Goal: Transaction & Acquisition: Download file/media

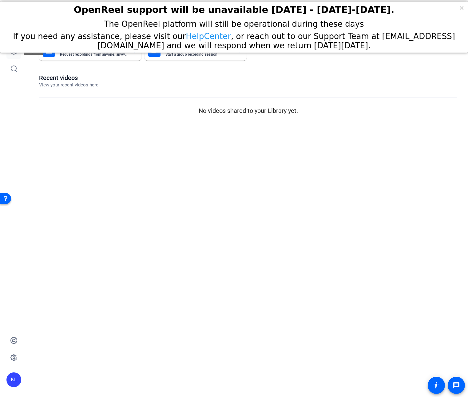
click at [15, 55] on link at bounding box center [13, 51] width 15 height 15
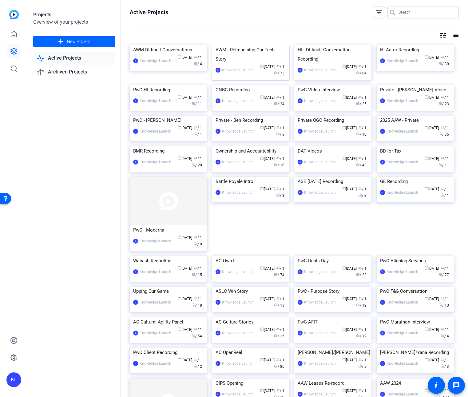
click at [270, 45] on img at bounding box center [250, 45] width 77 height 0
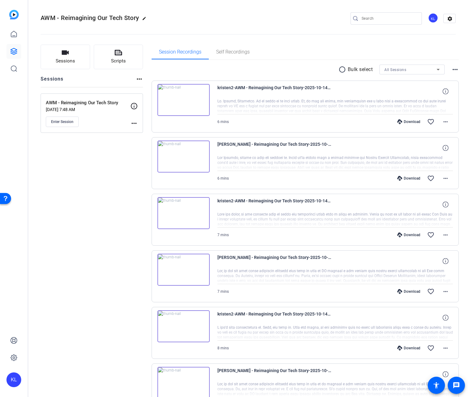
click at [339, 69] on mat-icon "radio_button_unchecked" at bounding box center [343, 69] width 9 height 7
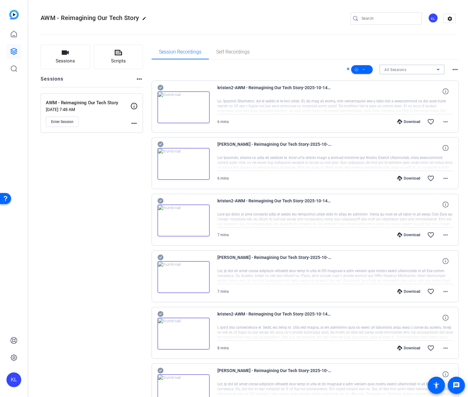
click at [404, 70] on div "All Sessions" at bounding box center [411, 70] width 52 height 8
click at [396, 90] on span "AWM - Reimagining Our Tech Story" at bounding box center [408, 91] width 55 height 7
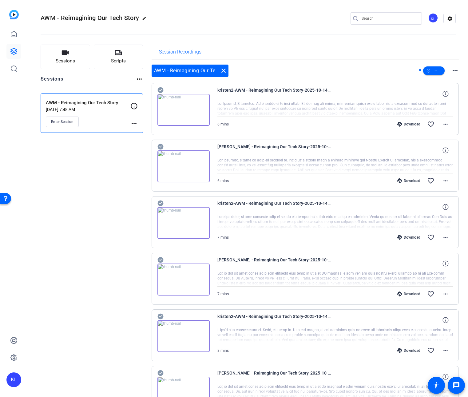
click at [452, 72] on mat-icon "more_horiz" at bounding box center [455, 70] width 7 height 7
click at [393, 68] on div at bounding box center [234, 198] width 468 height 397
click at [160, 90] on icon at bounding box center [161, 90] width 6 height 6
click at [164, 72] on div "AWM - Reimagining Our Tech Story close" at bounding box center [190, 71] width 77 height 12
click at [165, 71] on div "AWM - Reimagining Our Tech Story close" at bounding box center [190, 71] width 77 height 12
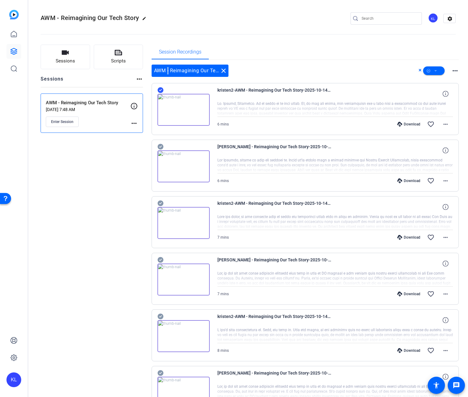
click at [165, 71] on div "AWM - Reimagining Our Tech Story close" at bounding box center [190, 71] width 77 height 12
click at [160, 146] on icon at bounding box center [161, 147] width 6 height 6
click at [160, 202] on icon at bounding box center [161, 204] width 6 height 6
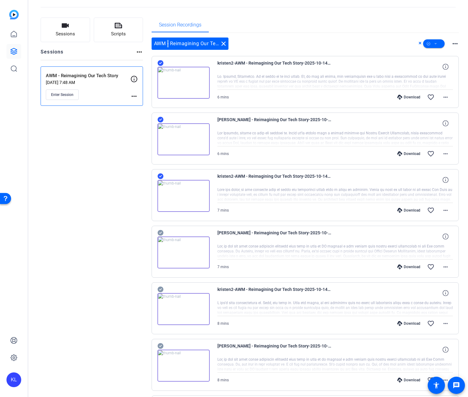
scroll to position [53, 0]
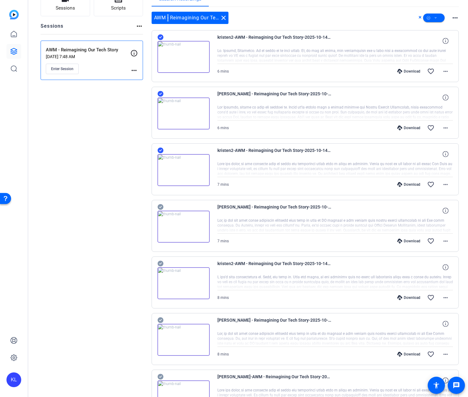
click at [161, 207] on icon at bounding box center [161, 207] width 6 height 6
click at [159, 261] on icon at bounding box center [161, 264] width 6 height 6
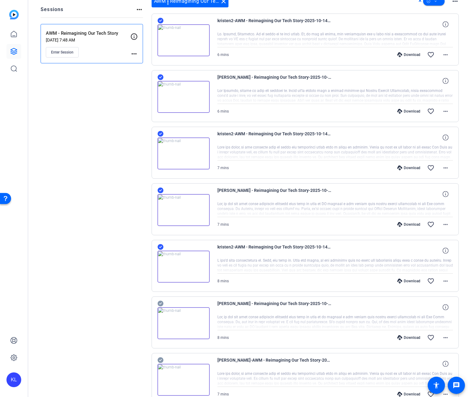
scroll to position [106, 0]
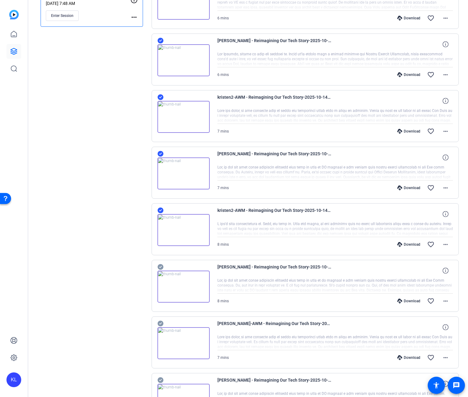
click at [160, 266] on icon at bounding box center [161, 267] width 6 height 6
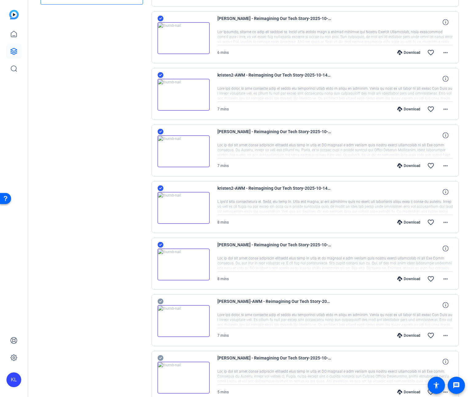
scroll to position [153, 0]
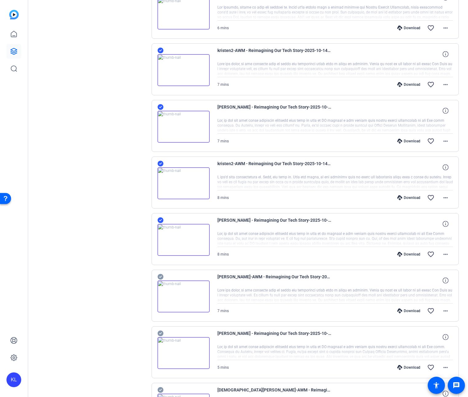
click at [158, 276] on icon at bounding box center [161, 277] width 6 height 6
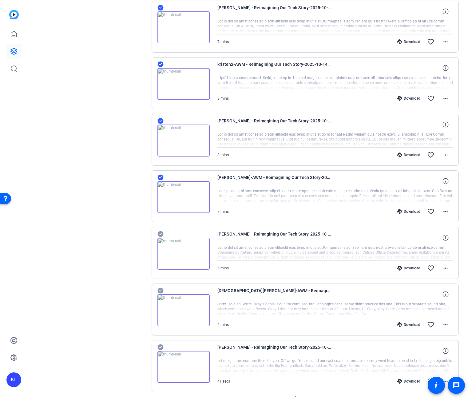
click at [159, 234] on icon at bounding box center [161, 234] width 6 height 6
click at [159, 290] on icon at bounding box center [161, 291] width 6 height 6
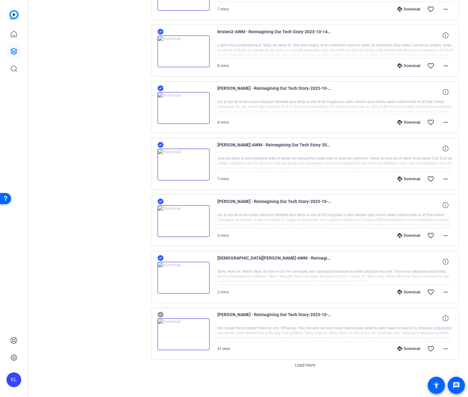
scroll to position [286, 0]
click at [161, 311] on icon at bounding box center [161, 314] width 6 height 6
click at [306, 364] on span "Load more" at bounding box center [305, 364] width 20 height 6
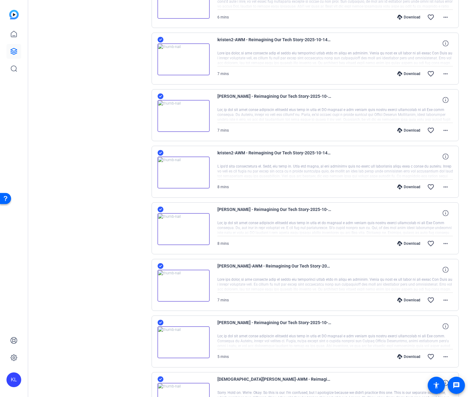
scroll to position [0, 0]
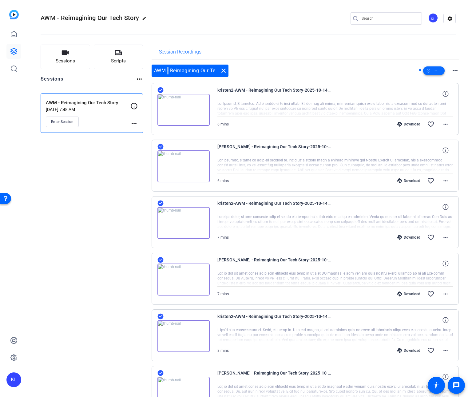
click at [435, 70] on span at bounding box center [435, 70] width 22 height 15
click at [380, 52] on div at bounding box center [234, 198] width 468 height 397
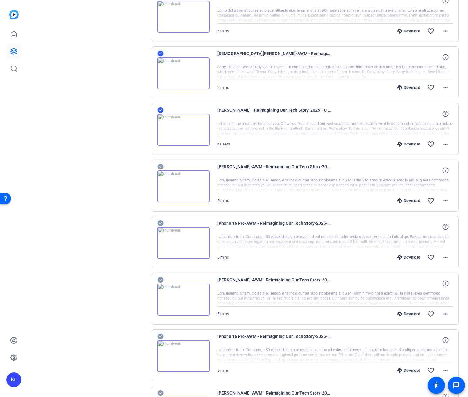
scroll to position [543, 0]
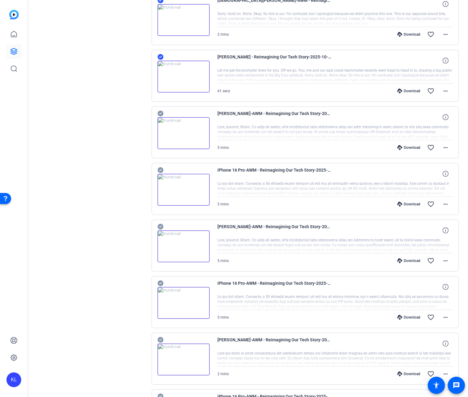
click at [159, 113] on icon at bounding box center [161, 114] width 6 height 6
click at [160, 169] on icon at bounding box center [161, 170] width 6 height 6
click at [161, 226] on icon at bounding box center [161, 227] width 6 height 6
click at [159, 281] on icon at bounding box center [161, 284] width 6 height 6
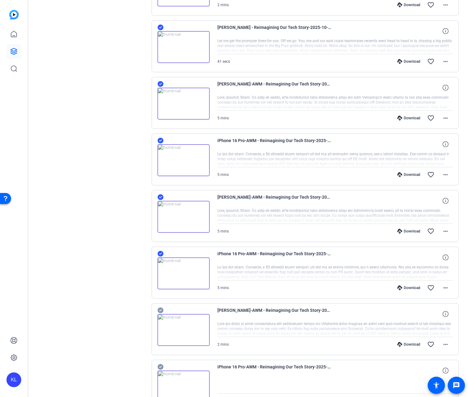
scroll to position [650, 0]
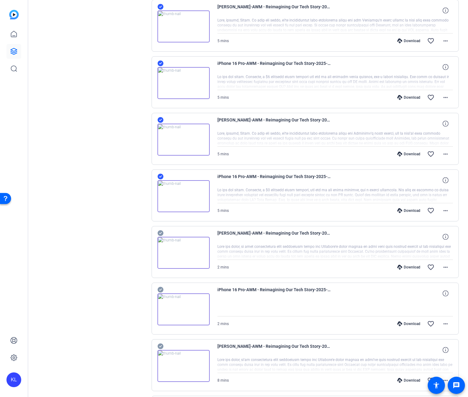
click at [161, 232] on icon at bounding box center [161, 234] width 6 height 6
click at [160, 291] on icon at bounding box center [161, 290] width 6 height 6
click at [160, 347] on icon at bounding box center [161, 346] width 6 height 7
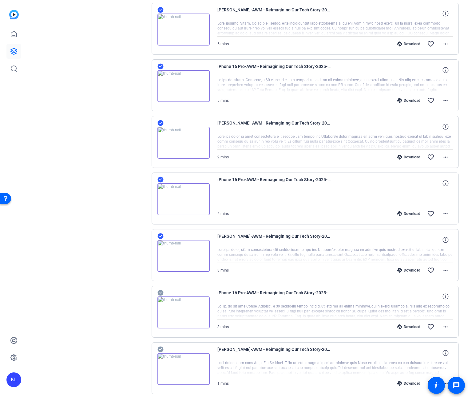
scroll to position [852, 0]
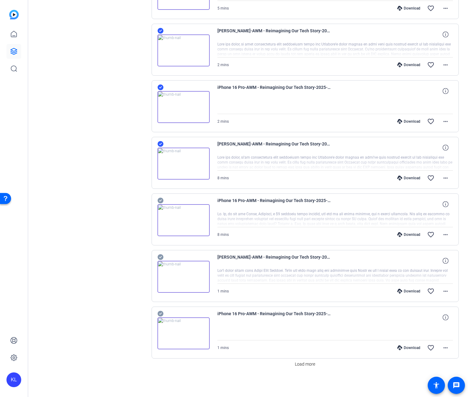
click at [159, 200] on icon at bounding box center [161, 201] width 6 height 6
click at [159, 257] on icon at bounding box center [161, 257] width 6 height 7
click at [159, 312] on icon at bounding box center [161, 314] width 6 height 6
click at [311, 365] on span "Load more" at bounding box center [305, 364] width 20 height 6
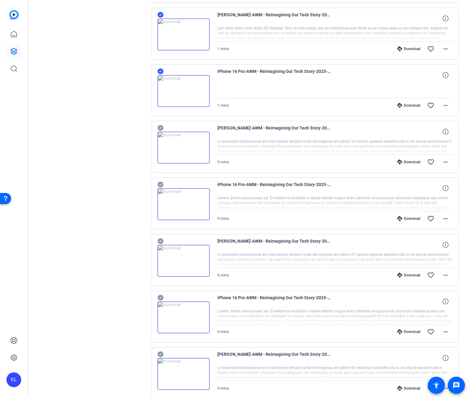
scroll to position [1096, 0]
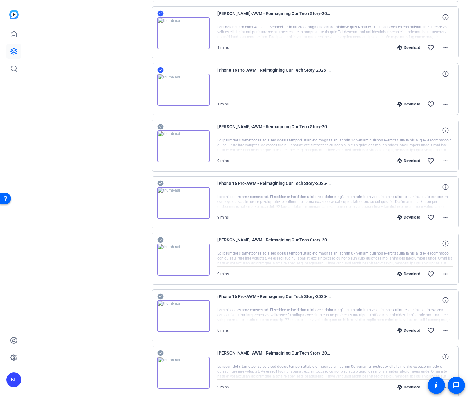
click at [161, 127] on icon at bounding box center [161, 127] width 6 height 6
click at [160, 183] on icon at bounding box center [161, 184] width 6 height 6
click at [159, 239] on icon at bounding box center [161, 240] width 6 height 6
click at [160, 296] on icon at bounding box center [161, 297] width 6 height 6
click at [160, 353] on icon at bounding box center [161, 354] width 6 height 6
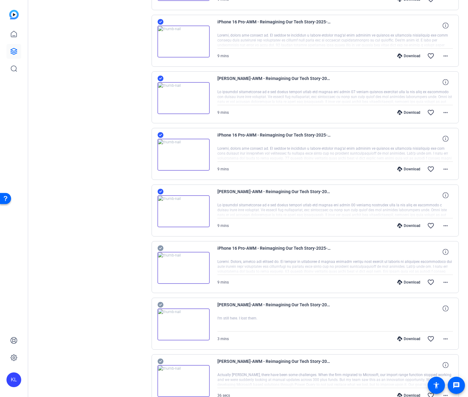
scroll to position [1314, 0]
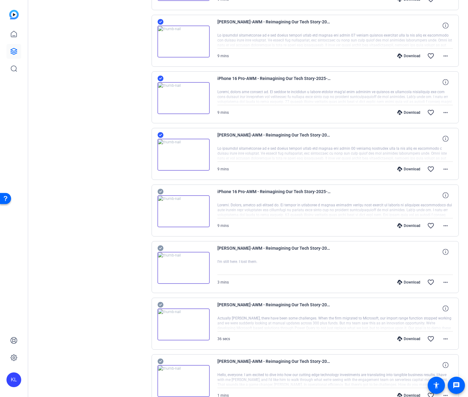
click at [159, 191] on icon at bounding box center [161, 192] width 6 height 6
click at [160, 247] on icon at bounding box center [161, 249] width 6 height 6
click at [159, 303] on icon at bounding box center [161, 305] width 6 height 6
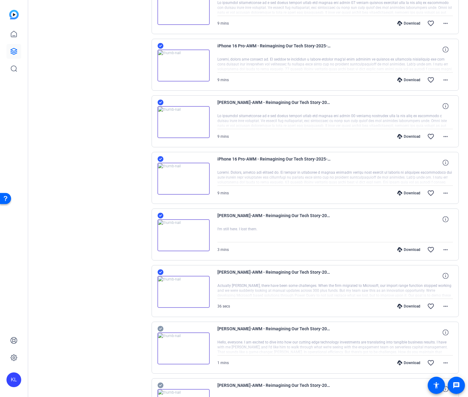
scroll to position [1419, 0]
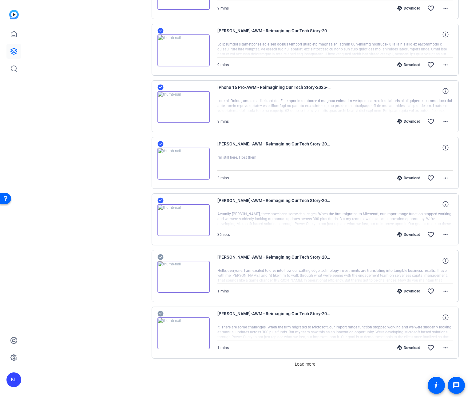
click at [159, 255] on icon at bounding box center [161, 258] width 6 height 6
click at [161, 314] on icon at bounding box center [161, 314] width 6 height 6
click at [299, 366] on span "Load more" at bounding box center [305, 364] width 20 height 6
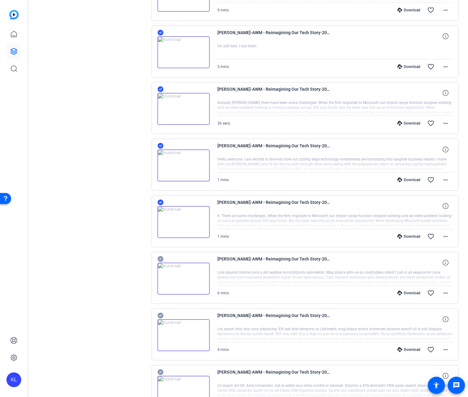
scroll to position [1644, 0]
click at [161, 145] on icon at bounding box center [161, 146] width 6 height 6
click at [160, 202] on icon at bounding box center [161, 202] width 6 height 7
click at [161, 260] on icon at bounding box center [161, 259] width 6 height 6
click at [160, 315] on icon at bounding box center [161, 316] width 6 height 6
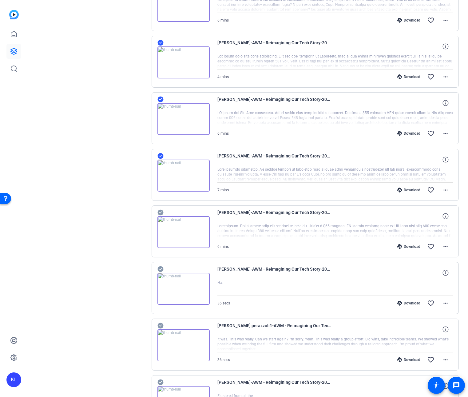
scroll to position [1804, 0]
click at [161, 211] on icon at bounding box center [161, 212] width 6 height 6
click at [161, 267] on icon at bounding box center [161, 269] width 6 height 6
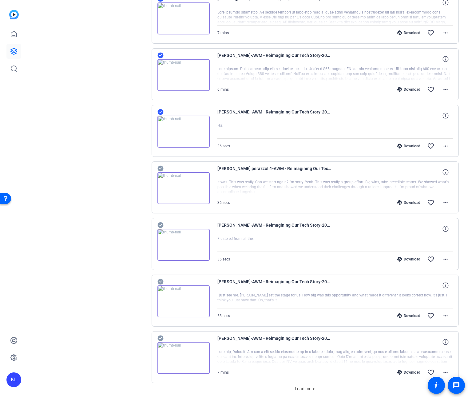
scroll to position [1961, 0]
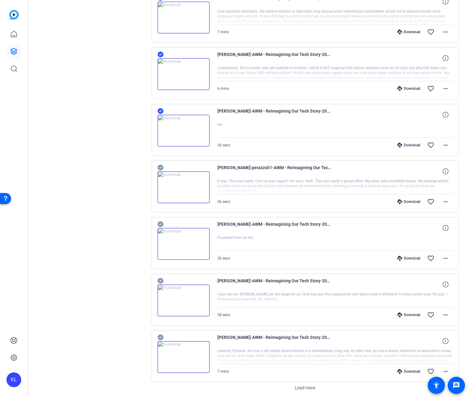
click at [159, 167] on icon at bounding box center [161, 168] width 6 height 6
click at [159, 224] on icon at bounding box center [161, 225] width 6 height 6
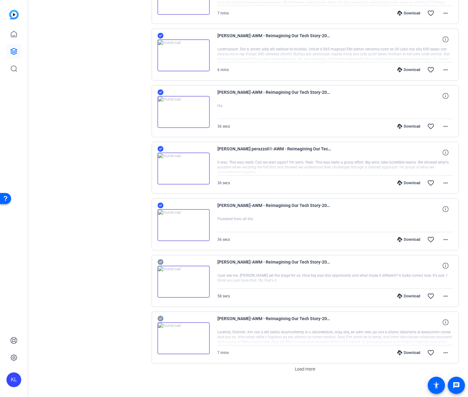
scroll to position [1985, 0]
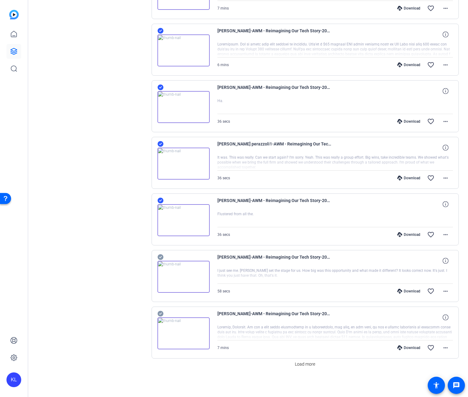
click at [159, 256] on icon at bounding box center [161, 258] width 6 height 6
click at [160, 314] on icon at bounding box center [161, 313] width 6 height 7
click at [297, 363] on span "Load more" at bounding box center [305, 364] width 20 height 6
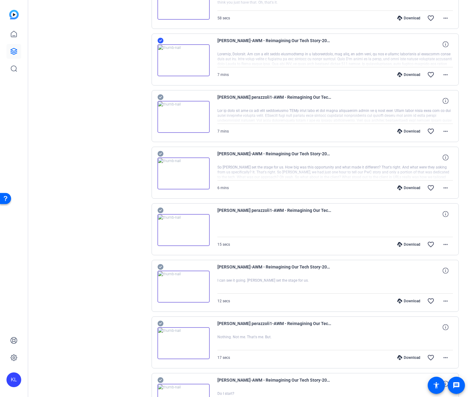
scroll to position [2261, 0]
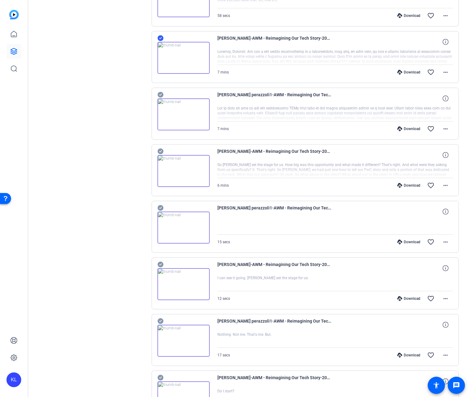
click at [162, 94] on icon at bounding box center [161, 95] width 6 height 6
click at [160, 151] on icon at bounding box center [161, 152] width 6 height 6
click at [160, 207] on icon at bounding box center [161, 208] width 6 height 6
click at [160, 262] on icon at bounding box center [161, 265] width 6 height 6
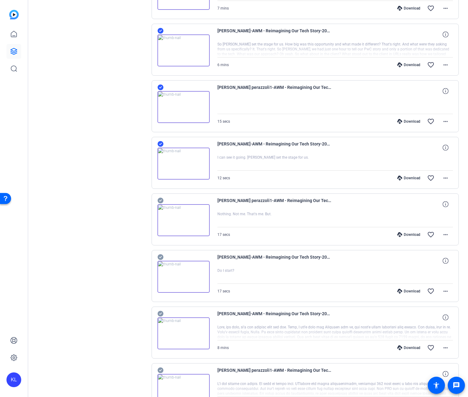
click at [160, 202] on icon at bounding box center [161, 201] width 6 height 6
click at [161, 257] on icon at bounding box center [161, 257] width 6 height 7
click at [163, 315] on icon at bounding box center [161, 313] width 6 height 7
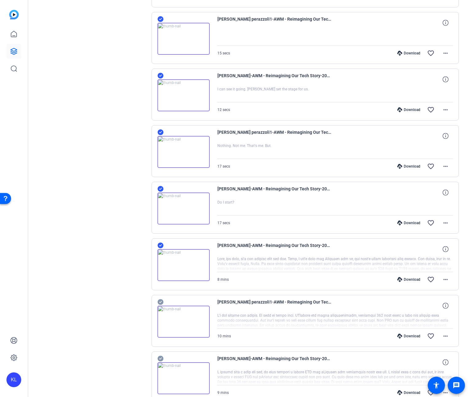
scroll to position [2551, 0]
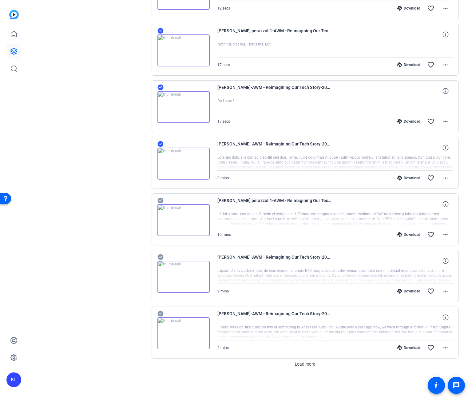
click at [159, 199] on icon at bounding box center [161, 201] width 6 height 6
click at [161, 256] on icon at bounding box center [161, 258] width 6 height 6
click at [162, 313] on icon at bounding box center [161, 314] width 6 height 6
click at [302, 365] on span "Load more" at bounding box center [305, 364] width 20 height 6
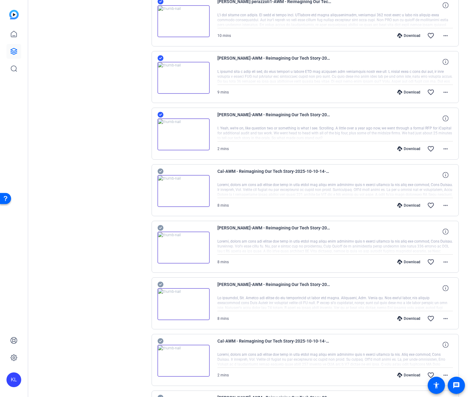
scroll to position [2797, 0]
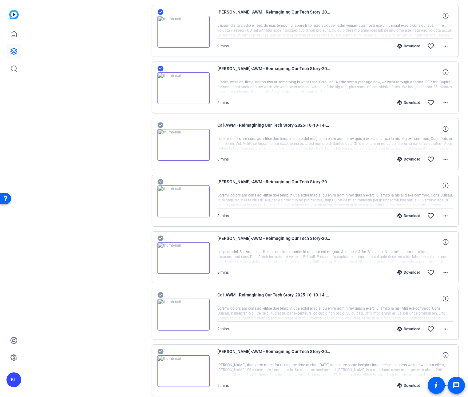
click at [160, 123] on icon at bounding box center [161, 126] width 6 height 6
click at [159, 180] on icon at bounding box center [161, 182] width 6 height 6
click at [161, 238] on icon at bounding box center [161, 238] width 6 height 7
click at [159, 294] on icon at bounding box center [161, 295] width 6 height 6
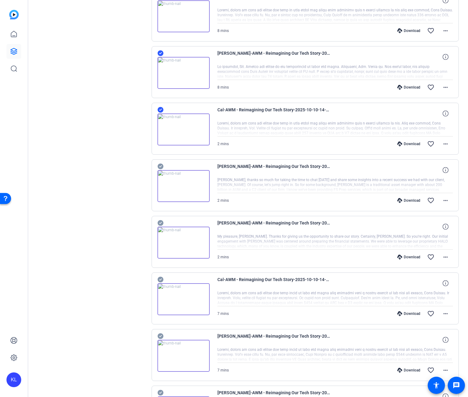
scroll to position [2993, 0]
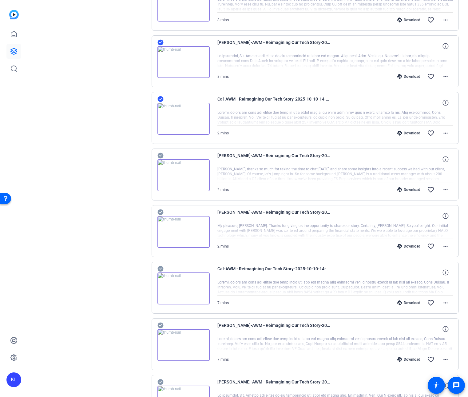
click at [161, 156] on icon at bounding box center [161, 156] width 6 height 6
click at [160, 212] on icon at bounding box center [161, 213] width 6 height 6
click at [158, 270] on icon at bounding box center [161, 269] width 6 height 6
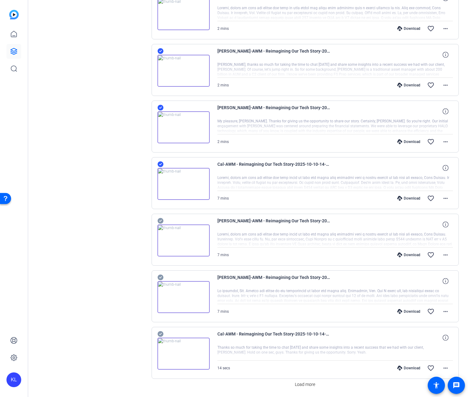
click at [160, 218] on icon at bounding box center [161, 221] width 6 height 6
click at [160, 280] on icon at bounding box center [161, 278] width 6 height 6
click at [162, 331] on icon at bounding box center [161, 334] width 6 height 7
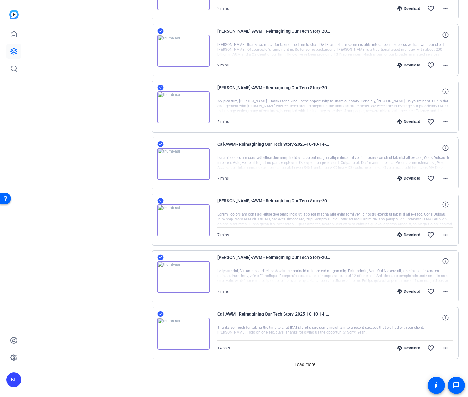
scroll to position [3118, 0]
click at [304, 365] on span "Load more" at bounding box center [305, 364] width 20 height 6
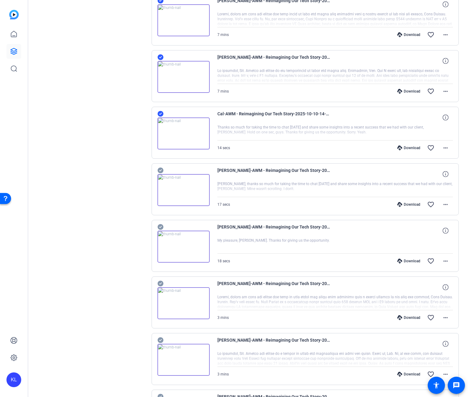
scroll to position [3350, 0]
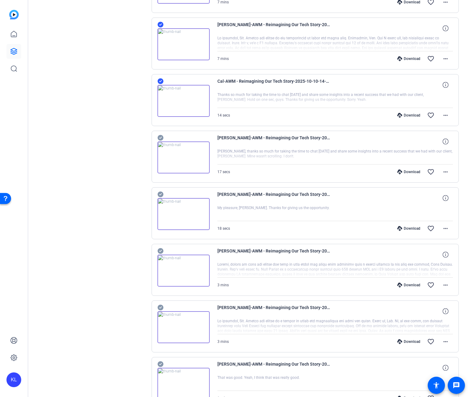
click at [161, 137] on icon at bounding box center [161, 138] width 6 height 6
click at [162, 195] on icon at bounding box center [161, 195] width 6 height 6
click at [160, 249] on icon at bounding box center [161, 251] width 6 height 6
click at [159, 307] on icon at bounding box center [161, 308] width 6 height 6
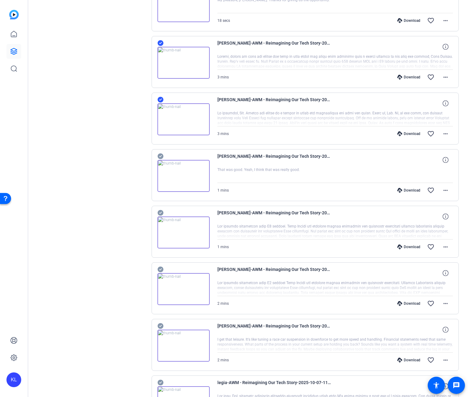
scroll to position [3560, 0]
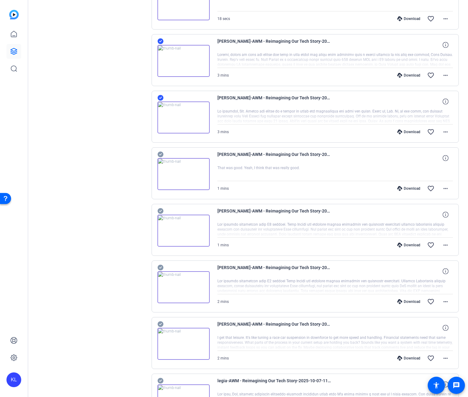
click at [160, 153] on icon at bounding box center [161, 155] width 6 height 6
click at [161, 213] on icon at bounding box center [161, 211] width 6 height 6
click at [161, 267] on icon at bounding box center [161, 268] width 6 height 6
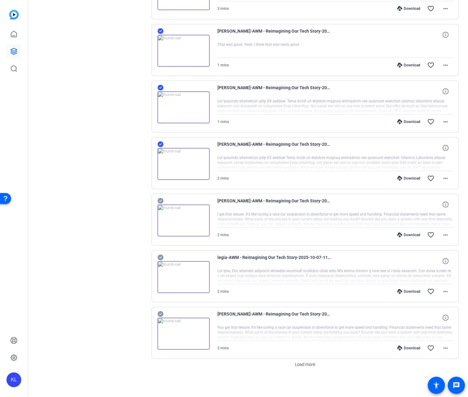
scroll to position [3684, 0]
click at [161, 201] on icon at bounding box center [161, 201] width 6 height 6
click at [160, 256] on icon at bounding box center [161, 258] width 6 height 6
click at [159, 312] on icon at bounding box center [161, 314] width 6 height 6
click at [308, 365] on span "Load more" at bounding box center [305, 364] width 20 height 6
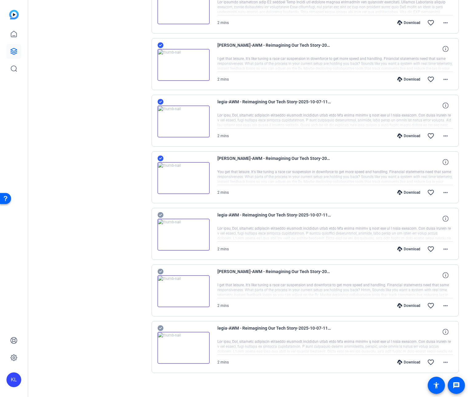
scroll to position [3843, 0]
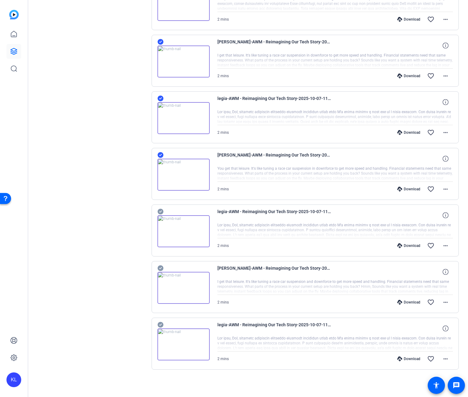
click at [159, 213] on icon at bounding box center [161, 212] width 6 height 6
click at [161, 269] on icon at bounding box center [161, 269] width 6 height 6
click at [161, 325] on icon at bounding box center [161, 325] width 6 height 6
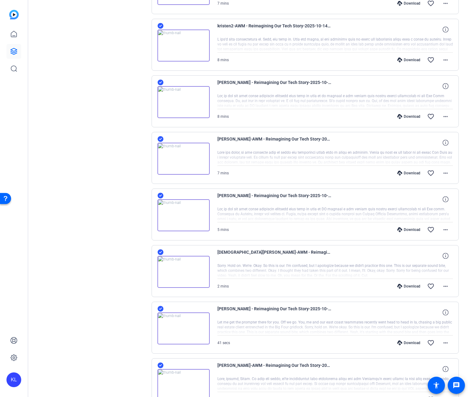
scroll to position [0, 0]
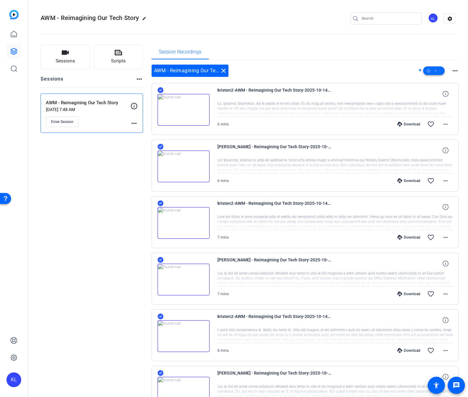
click at [435, 70] on icon at bounding box center [436, 71] width 3 height 8
click at [438, 97] on span "Download Original" at bounding box center [441, 95] width 33 height 7
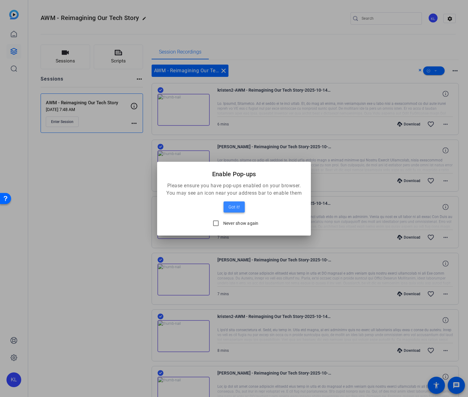
click at [233, 208] on span "Got it!" at bounding box center [234, 206] width 11 height 7
